Goal: Task Accomplishment & Management: Complete application form

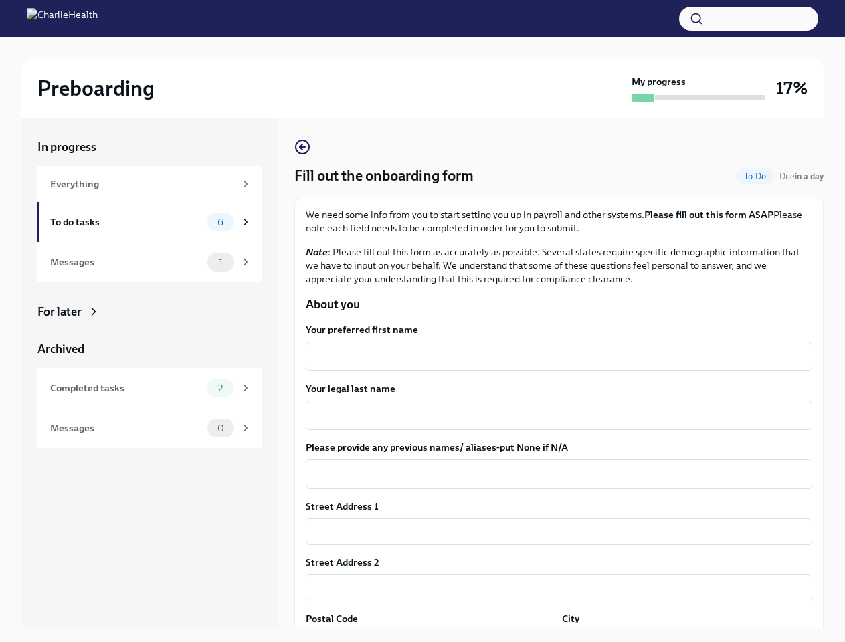
click at [749, 19] on button "button" at bounding box center [748, 19] width 139 height 24
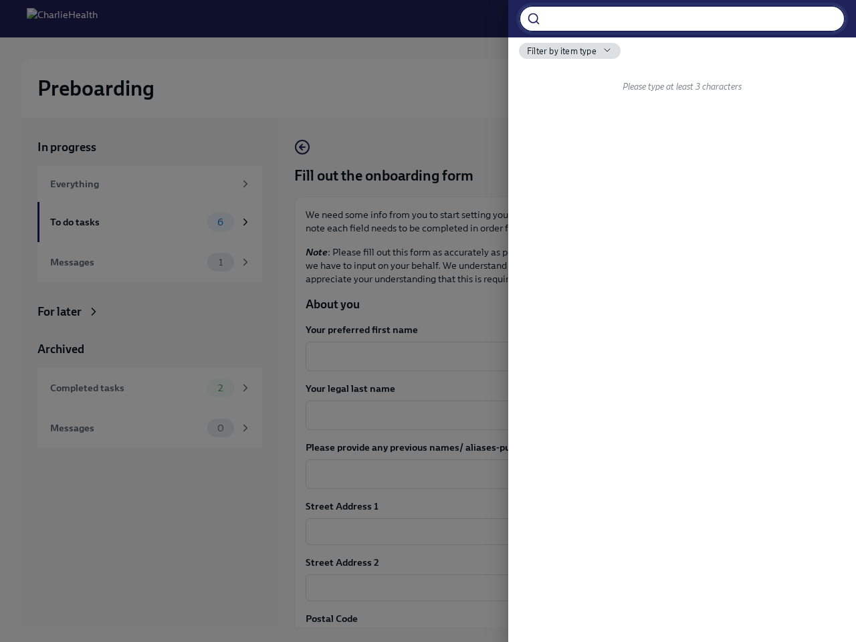
click at [553, 357] on div "​ Filter by item type Please type at least 3 characters" at bounding box center [683, 321] width 348 height 642
click at [553, 416] on div "​ Filter by item type Please type at least 3 characters" at bounding box center [683, 321] width 348 height 642
click at [553, 474] on div "​ Filter by item type Please type at least 3 characters" at bounding box center [683, 321] width 348 height 642
click at [553, 532] on div "​ Filter by item type Please type at least 3 characters" at bounding box center [683, 321] width 348 height 642
click at [553, 588] on div "​ Filter by item type Please type at least 3 characters" at bounding box center [683, 321] width 348 height 642
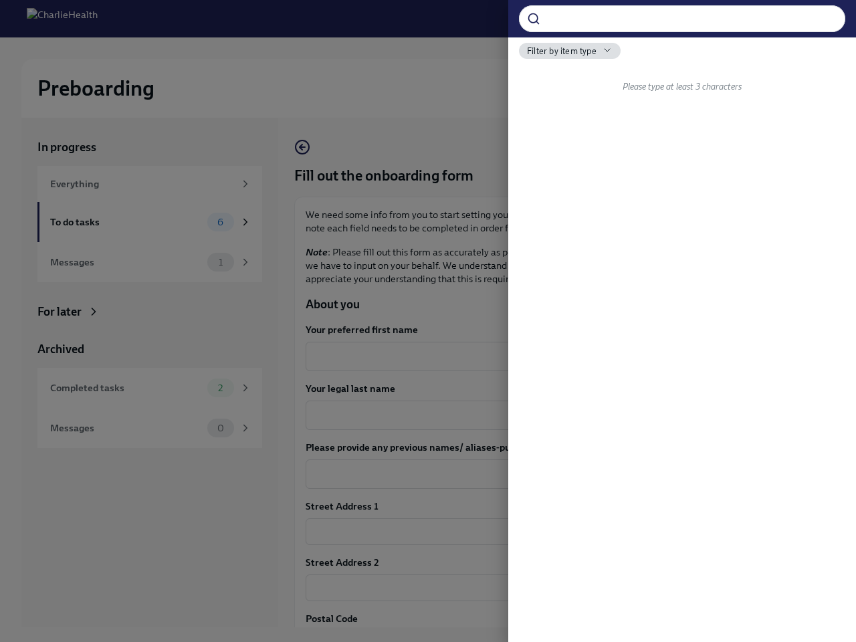
click at [428, 636] on div at bounding box center [428, 321] width 856 height 642
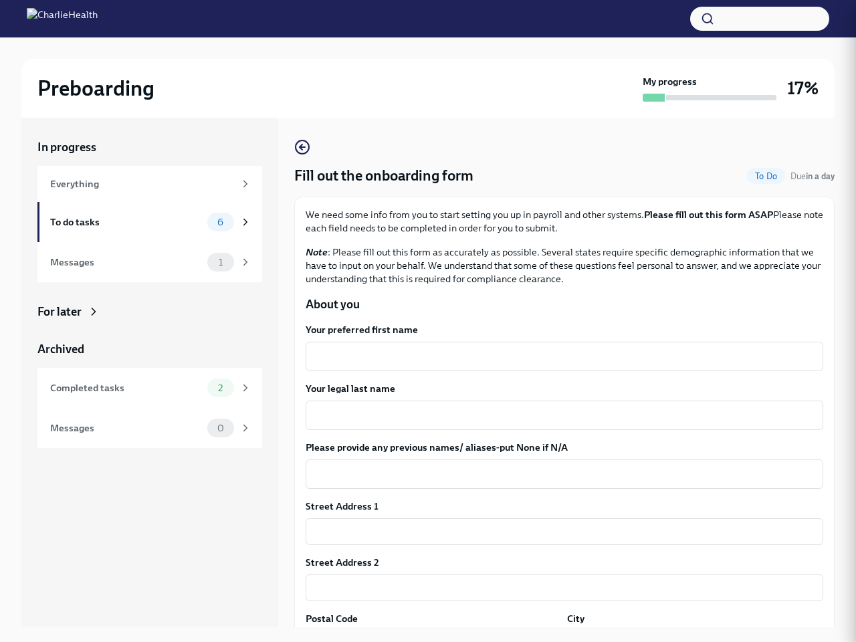
click at [678, 636] on div "In progress Everything To do tasks 6 Messages 1 For later Archived Completed ta…" at bounding box center [428, 383] width 814 height 531
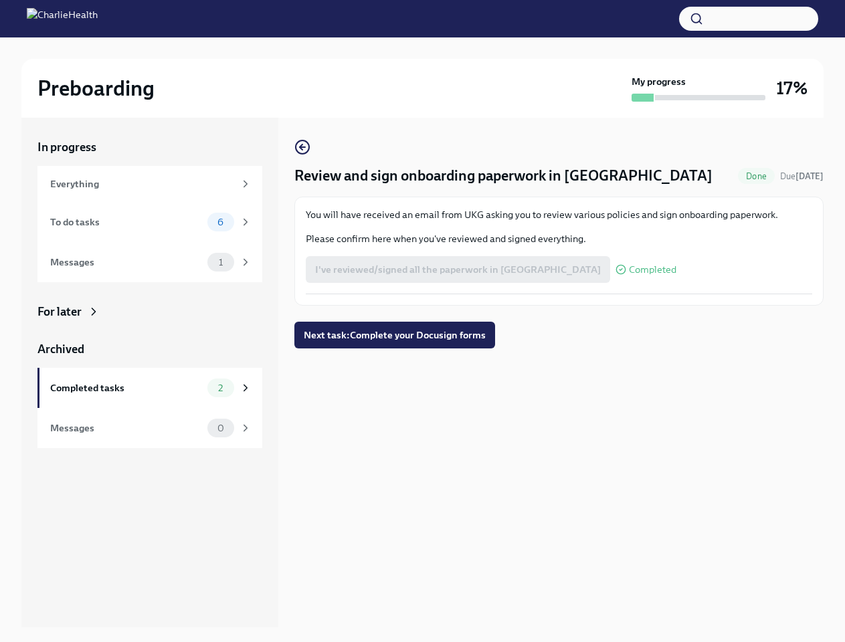
click at [422, 321] on div "Review and sign onboarding paperwork in UKG Done Due [DATE] You will have recei…" at bounding box center [558, 243] width 529 height 209
click at [749, 19] on button "button" at bounding box center [748, 19] width 139 height 24
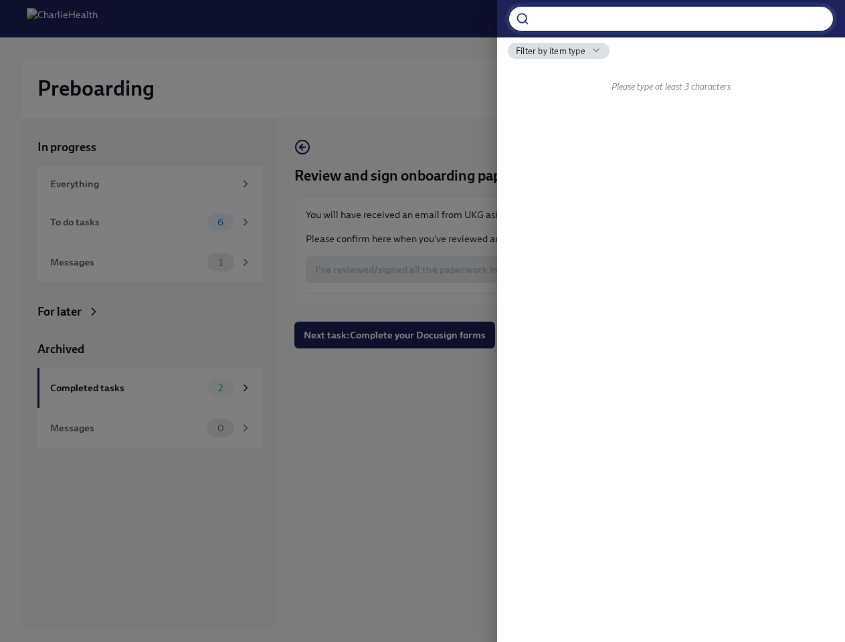
click at [416, 270] on div at bounding box center [422, 321] width 845 height 642
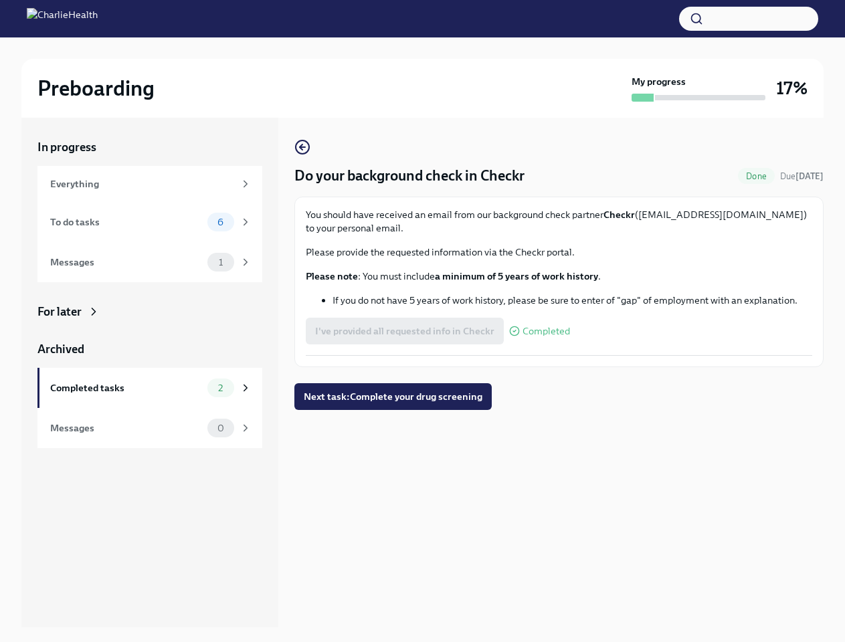
click at [422, 321] on div "I've provided all requested info in Checkr Completed" at bounding box center [438, 331] width 264 height 27
